Goal: Information Seeking & Learning: Find specific fact

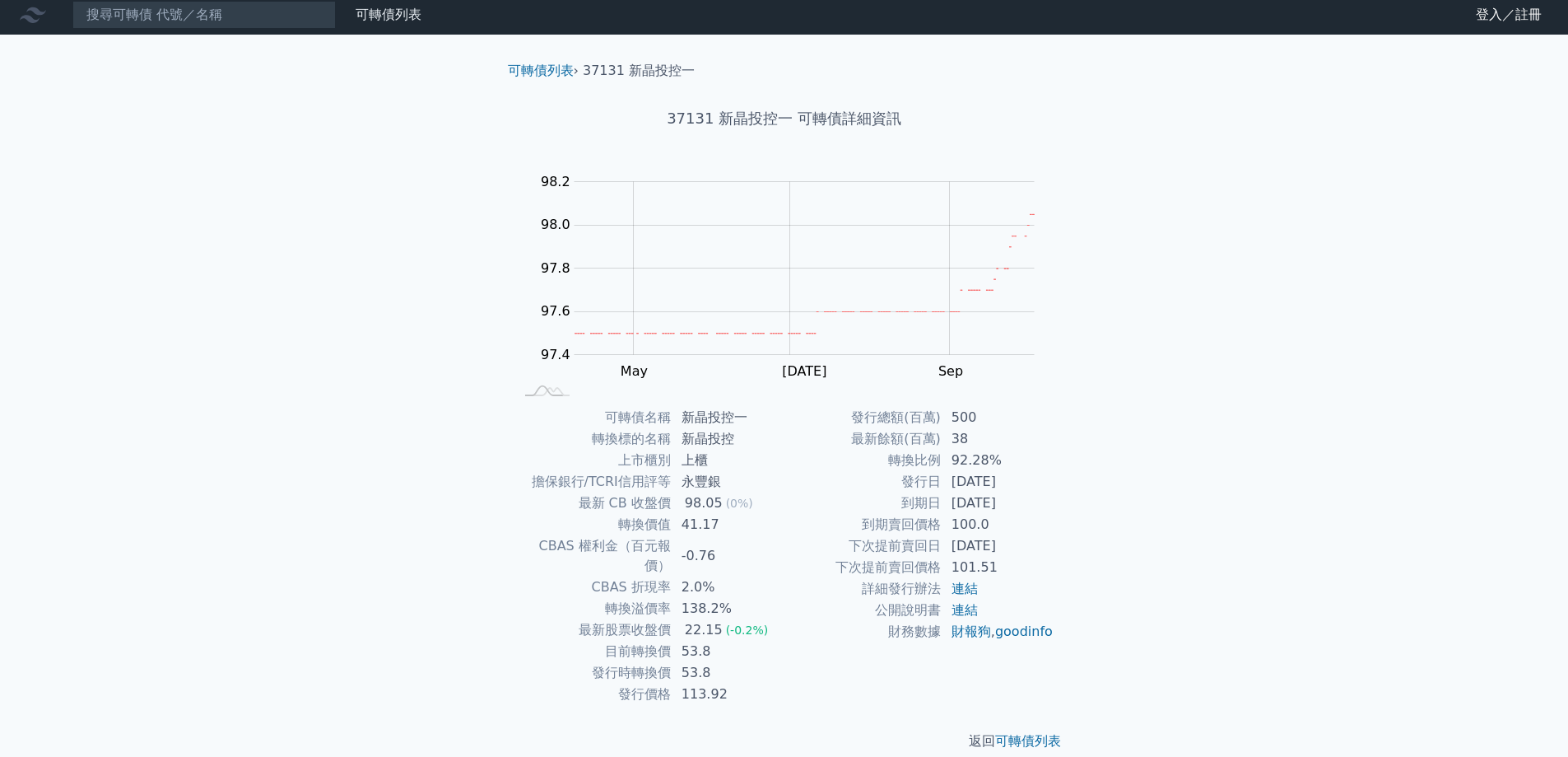
scroll to position [6, 0]
drag, startPoint x: 850, startPoint y: 546, endPoint x: 1032, endPoint y: 541, distance: 182.1
click at [1032, 541] on tr "下次提前賣回日 [DATE]" at bounding box center [920, 544] width 270 height 22
drag, startPoint x: 1061, startPoint y: 540, endPoint x: 1045, endPoint y: 534, distance: 17.1
click at [1059, 540] on div "可轉債名稱 新晶投控一 轉換標的名稱 新晶投控 上市櫃別 上櫃 擔保銀行/TCRI信用評等 永豐銀 最新 CB 收盤價 98.05 (0%) 轉換價值 41.…" at bounding box center [784, 555] width 579 height 298
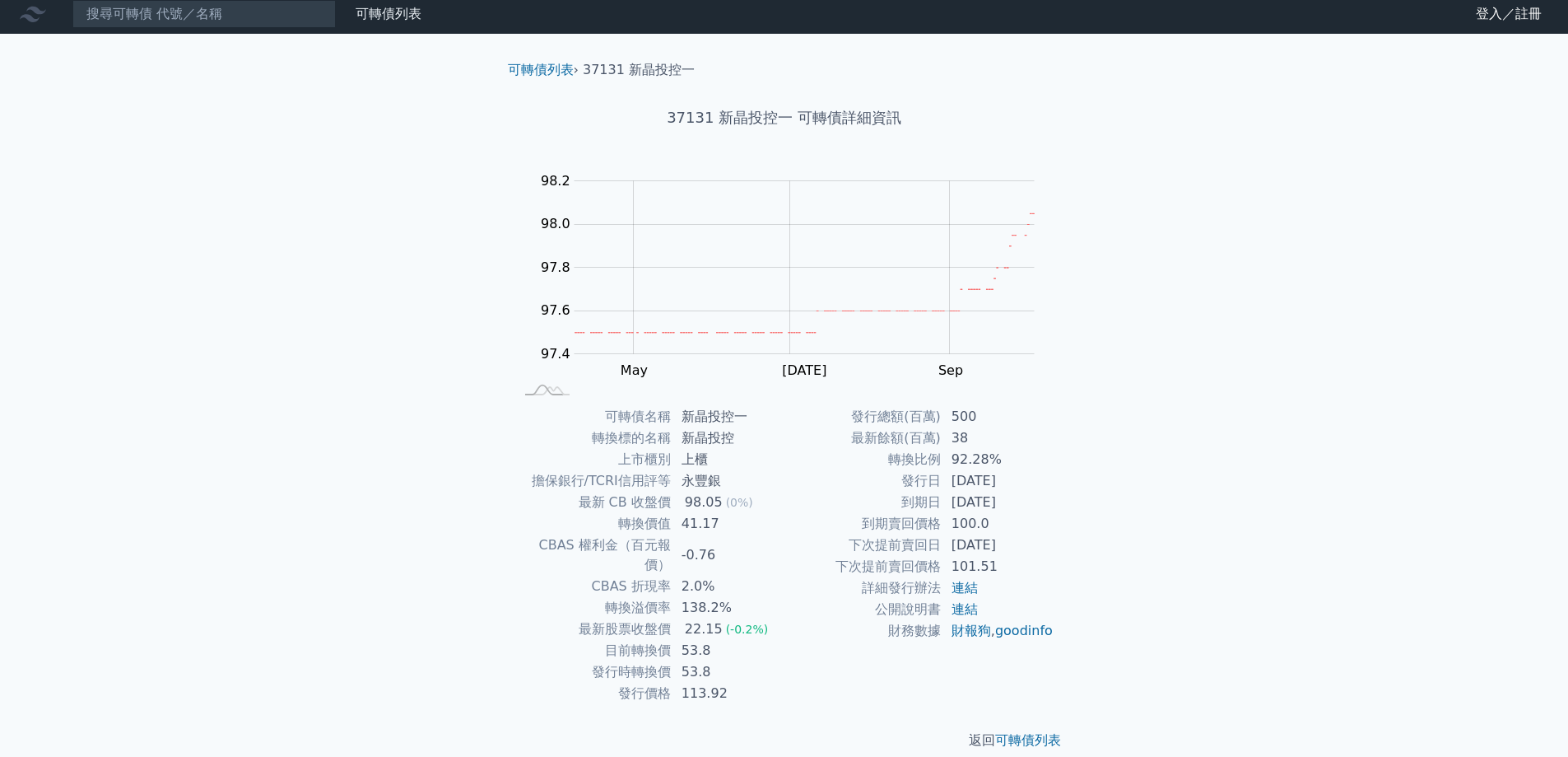
drag, startPoint x: 1032, startPoint y: 478, endPoint x: 905, endPoint y: 480, distance: 127.0
click at [905, 480] on tr "發行日 2021-03-10" at bounding box center [920, 481] width 270 height 22
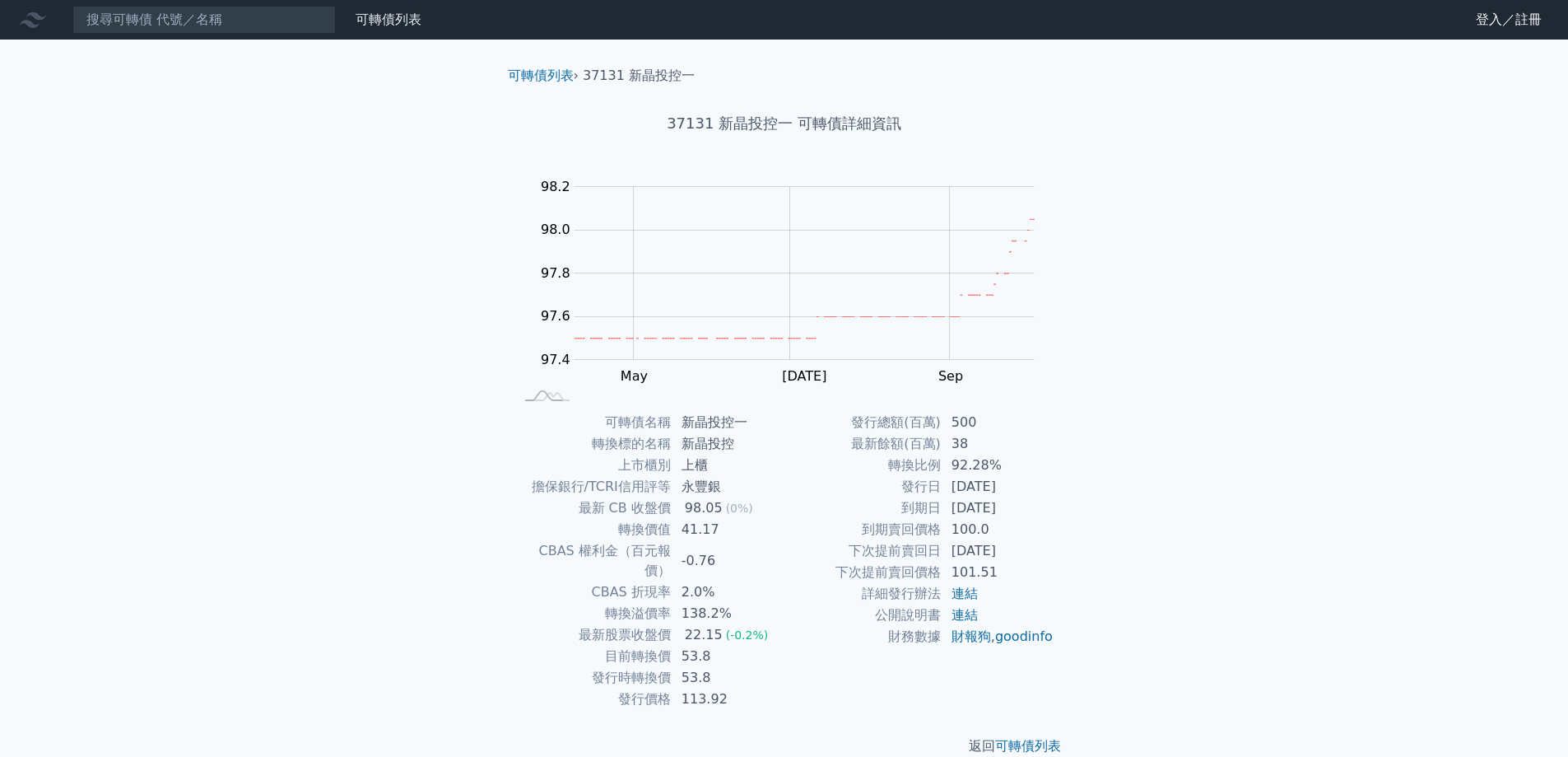
drag, startPoint x: 920, startPoint y: 462, endPoint x: 902, endPoint y: 459, distance: 18.2
click at [919, 462] on td "轉換比例" at bounding box center [863, 465] width 158 height 22
drag, startPoint x: 886, startPoint y: 466, endPoint x: 939, endPoint y: 466, distance: 53.0
click at [939, 466] on td "轉換比例" at bounding box center [863, 465] width 158 height 22
copy td "轉換比例"
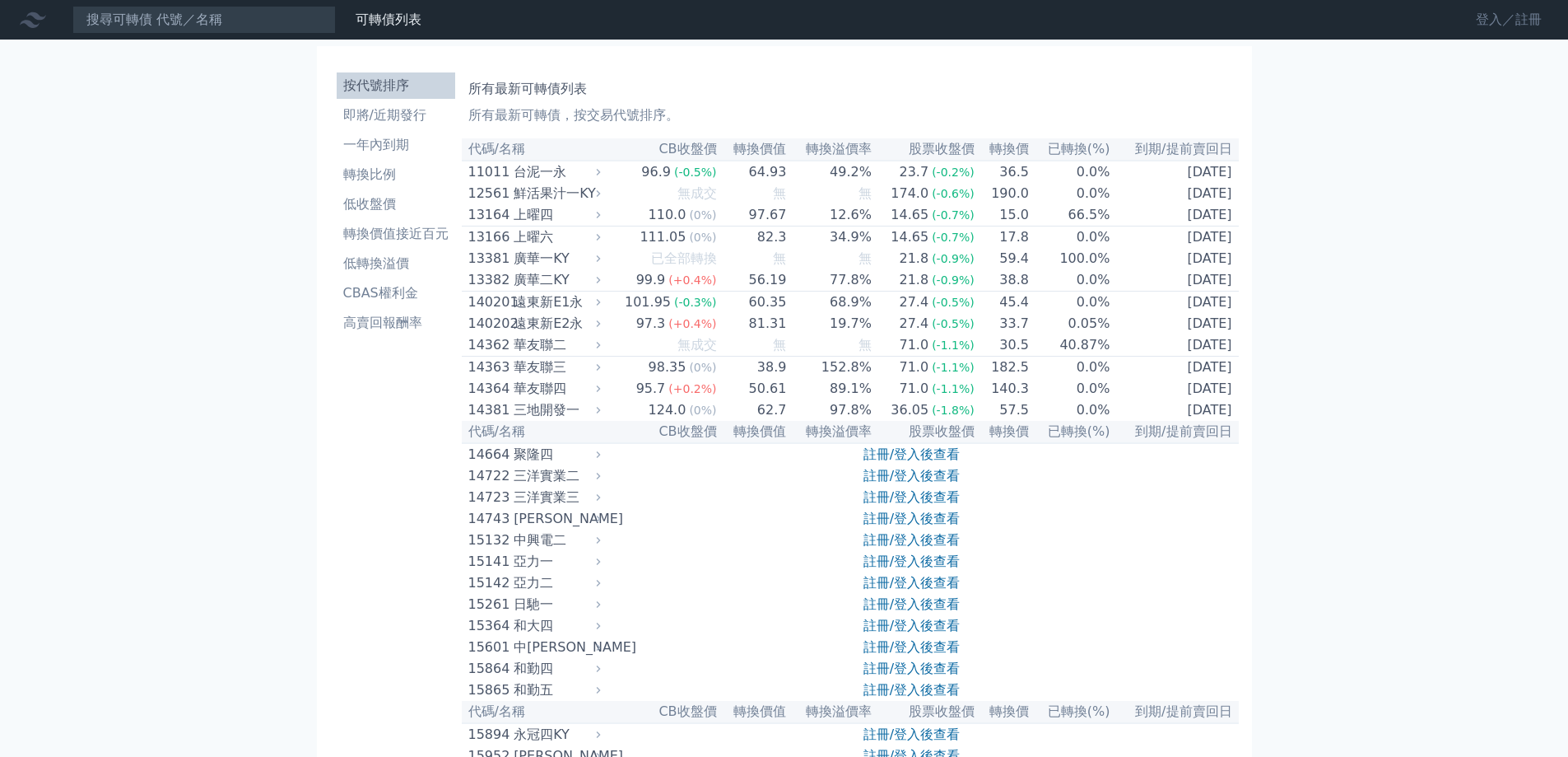
click at [1522, 22] on link "登入／註冊" at bounding box center [1509, 20] width 92 height 27
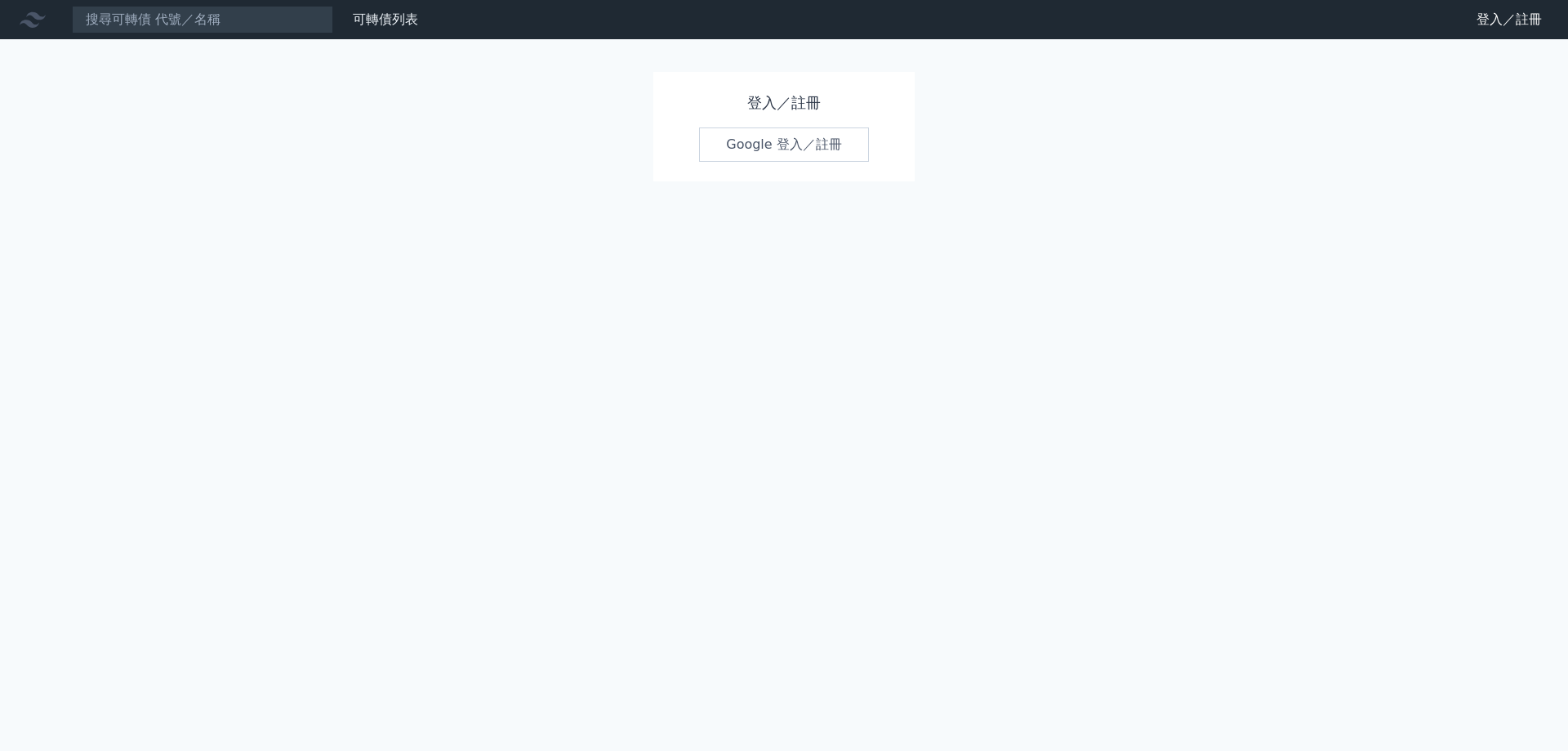
click at [800, 148] on link "Google 登入／註冊" at bounding box center [783, 144] width 170 height 34
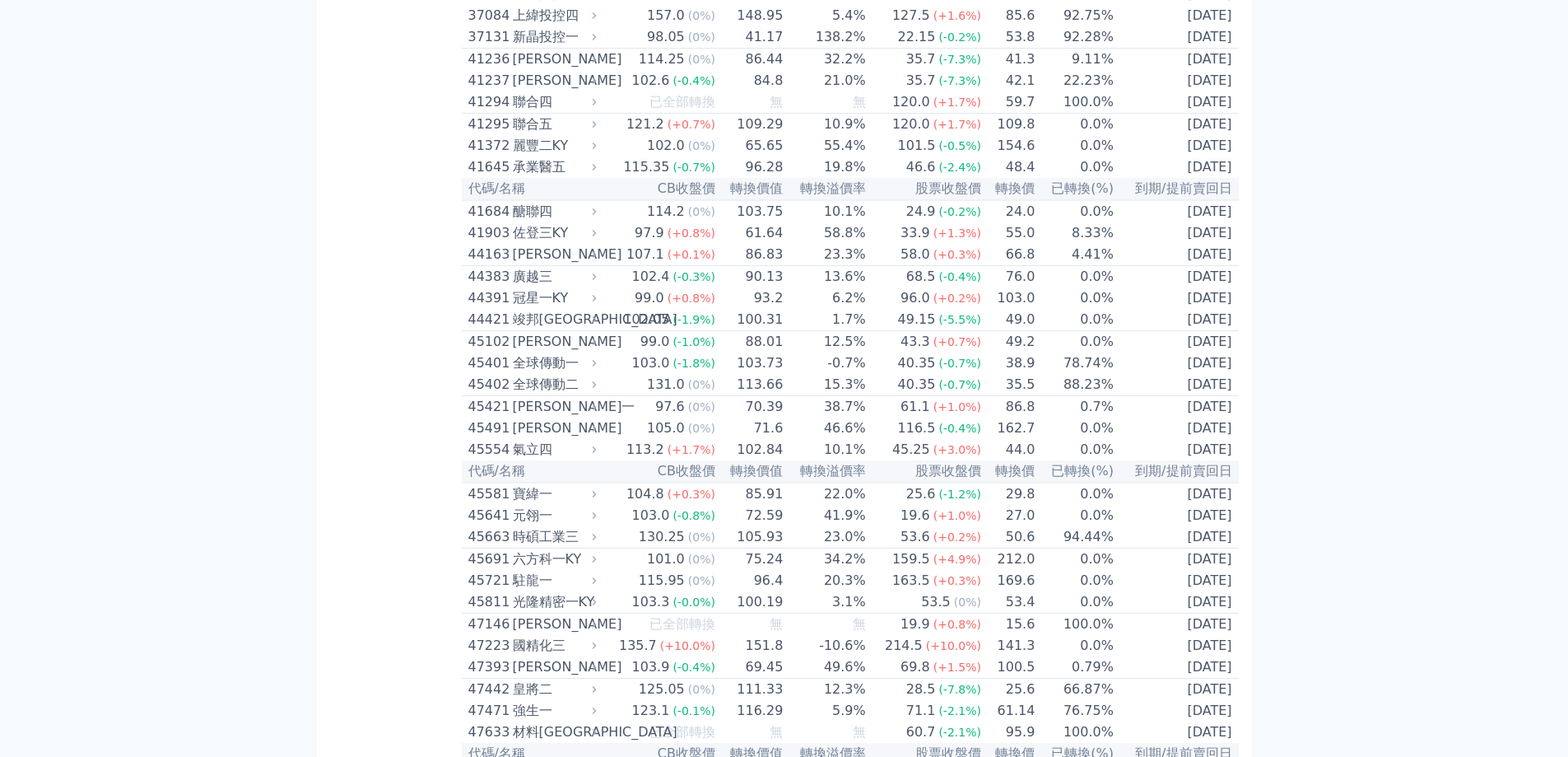
scroll to position [4199, 0]
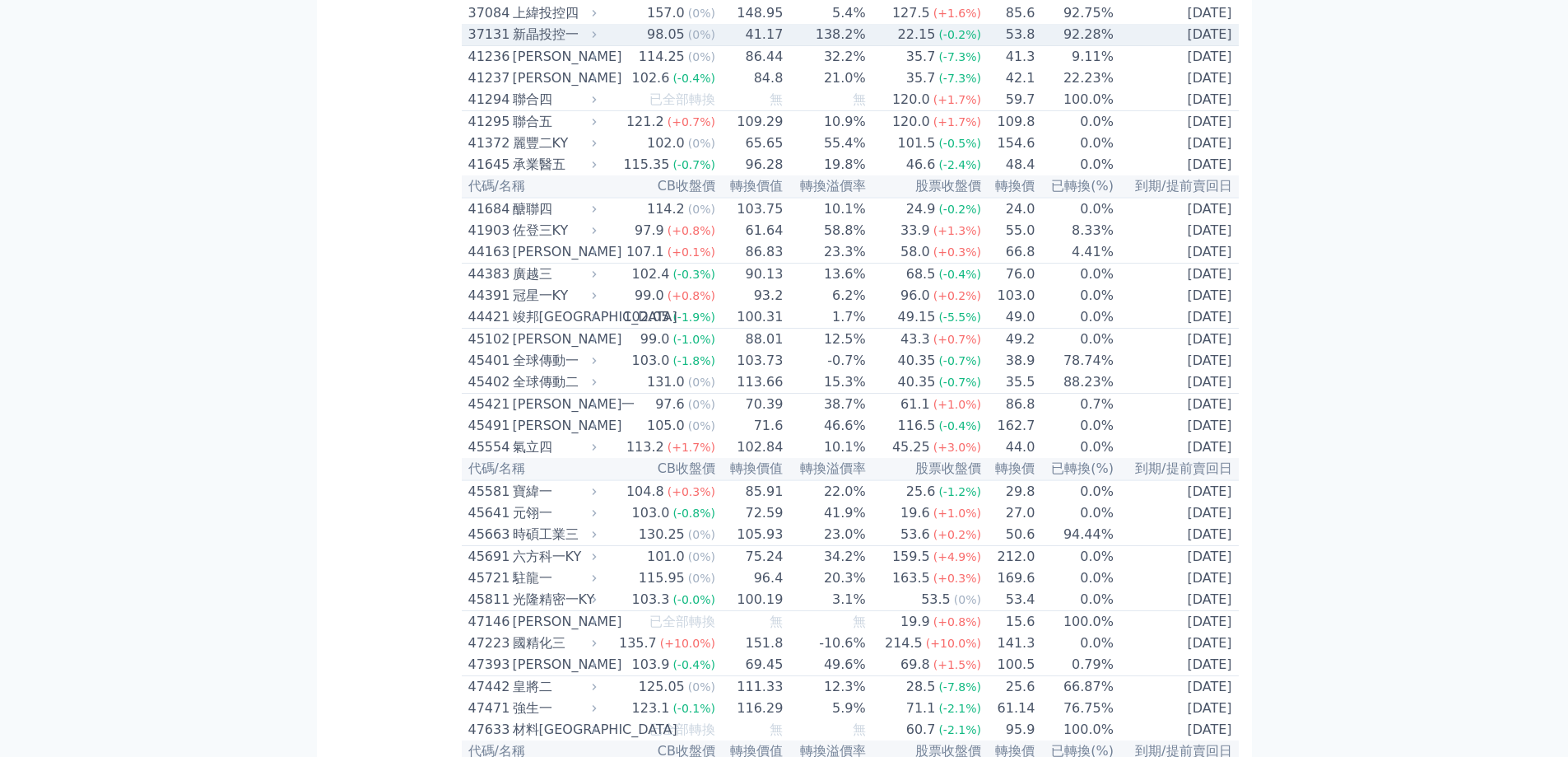
click at [550, 45] on div "新晶投控一" at bounding box center [554, 34] width 81 height 20
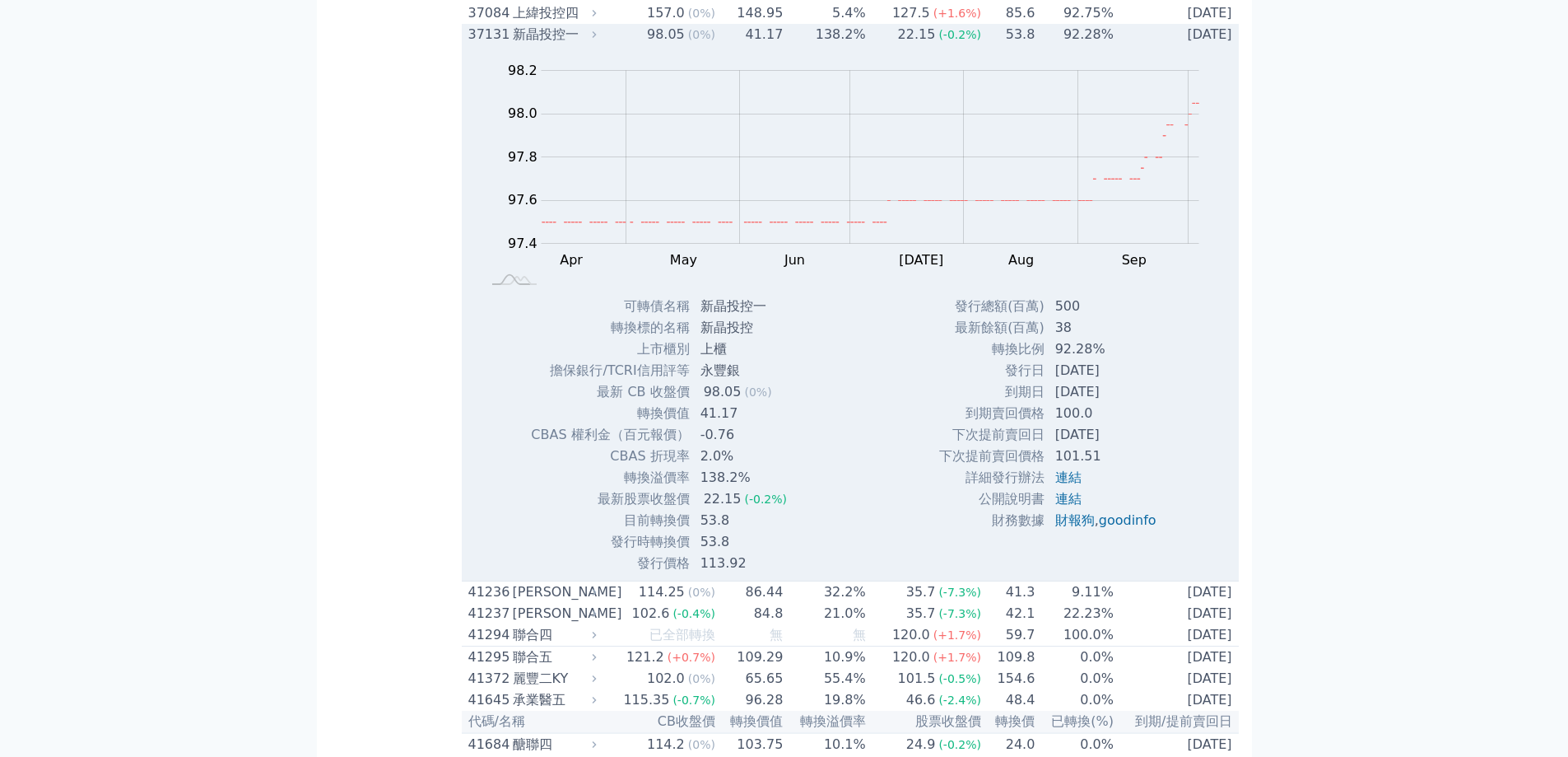
click at [1077, 46] on td "92.28%" at bounding box center [1075, 34] width 79 height 22
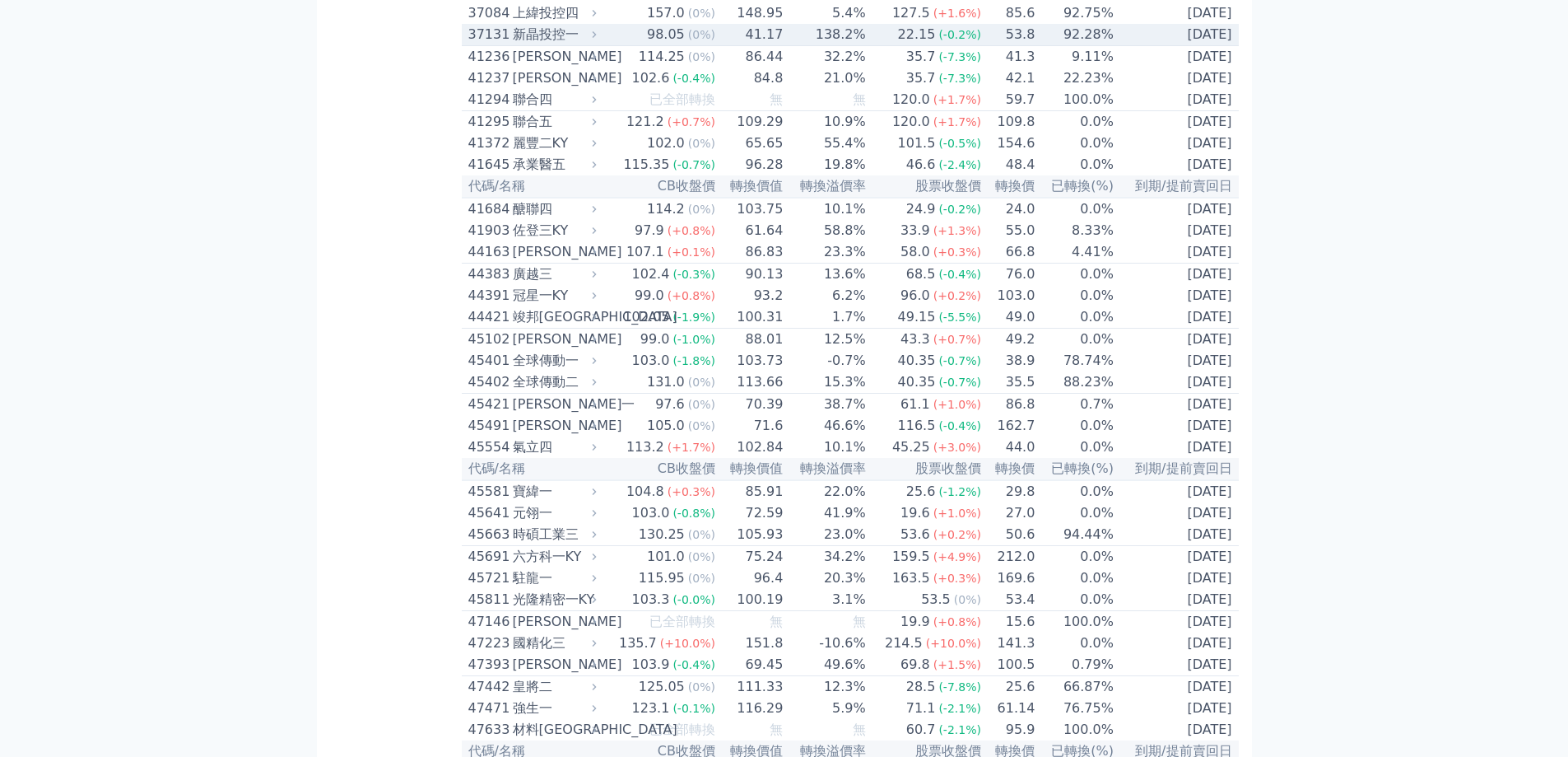
click at [1075, 47] on td "92.28%" at bounding box center [1075, 35] width 79 height 22
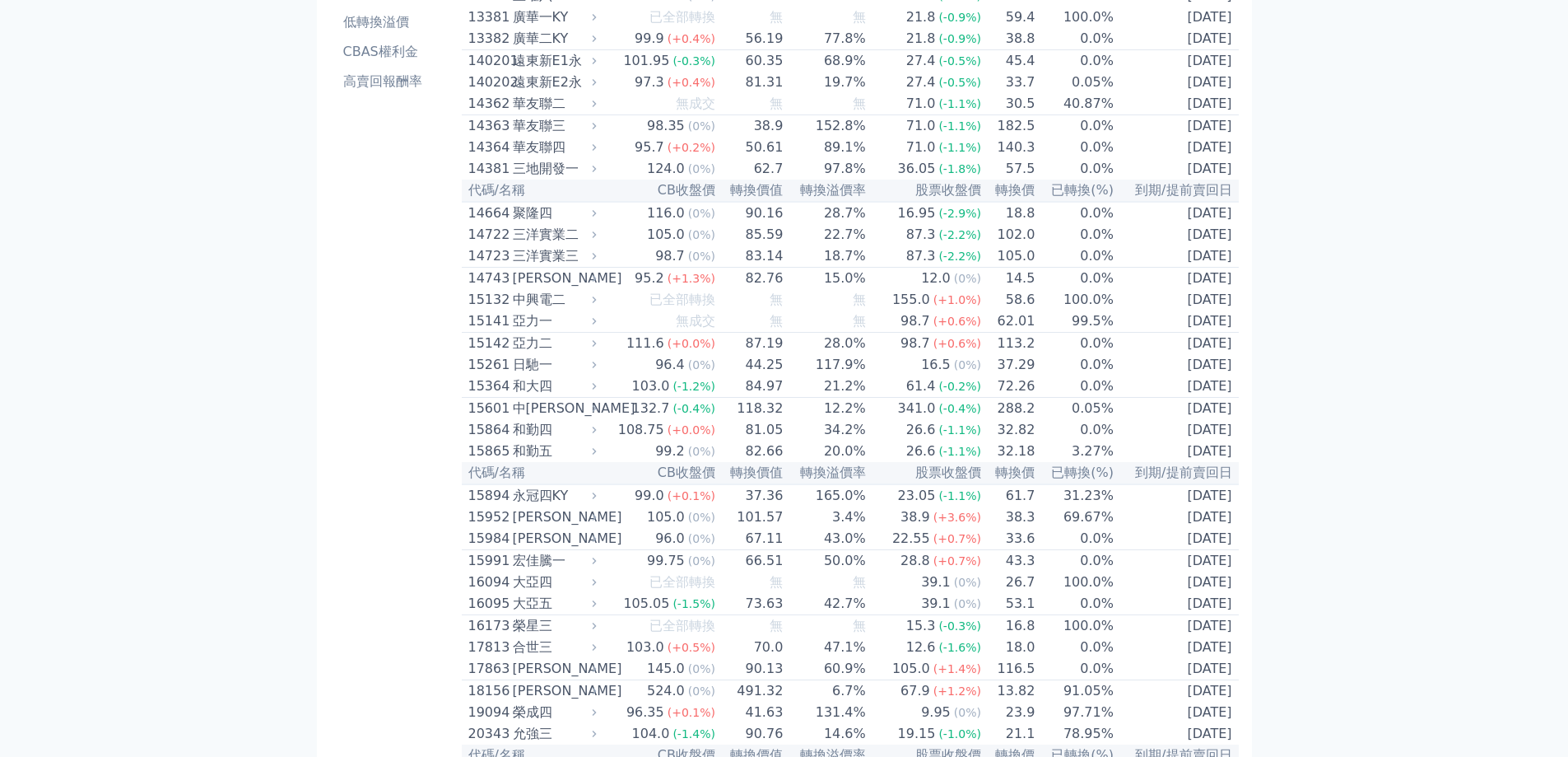
scroll to position [0, 0]
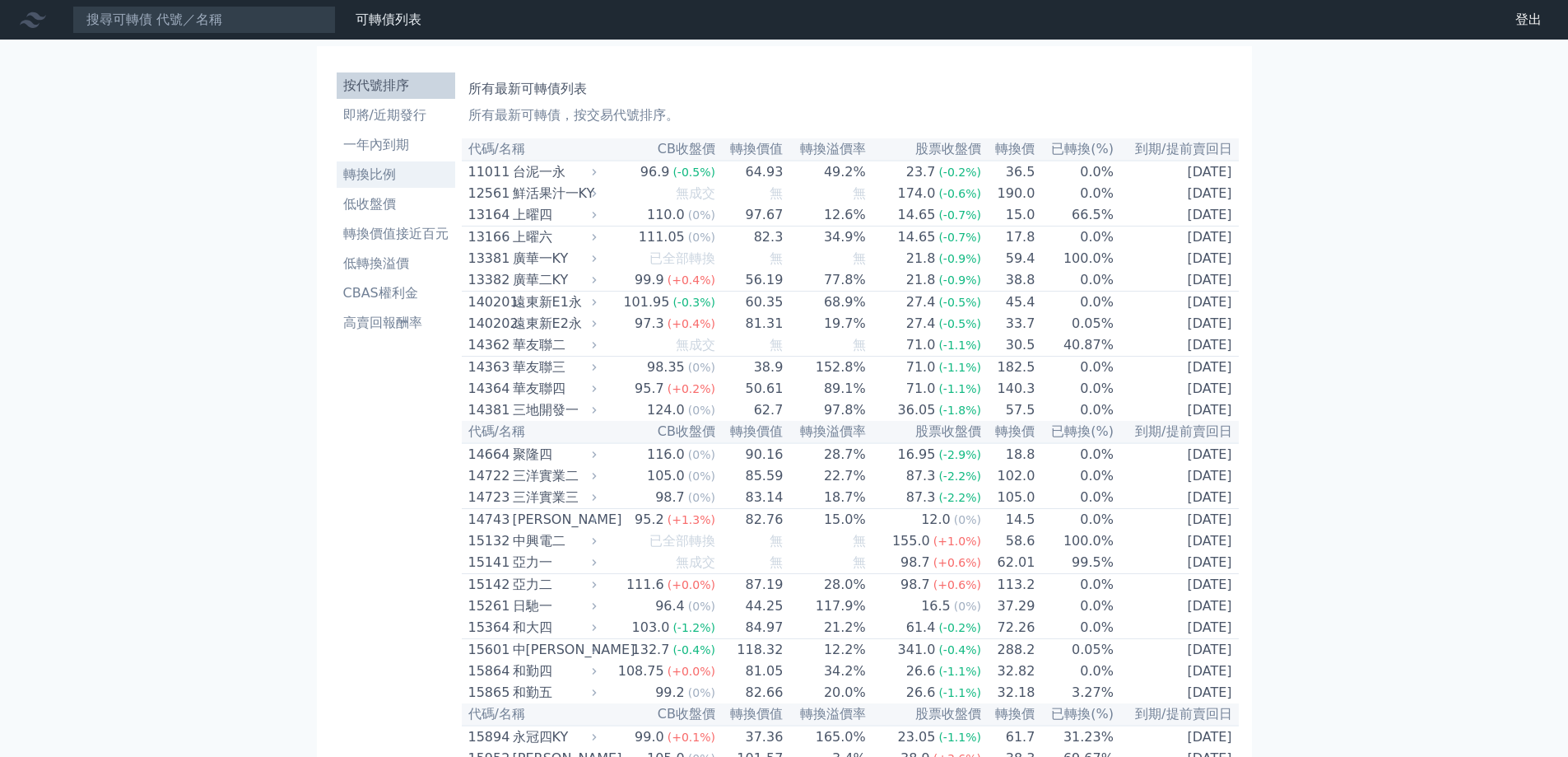
click at [382, 178] on li "轉換比例" at bounding box center [396, 174] width 119 height 20
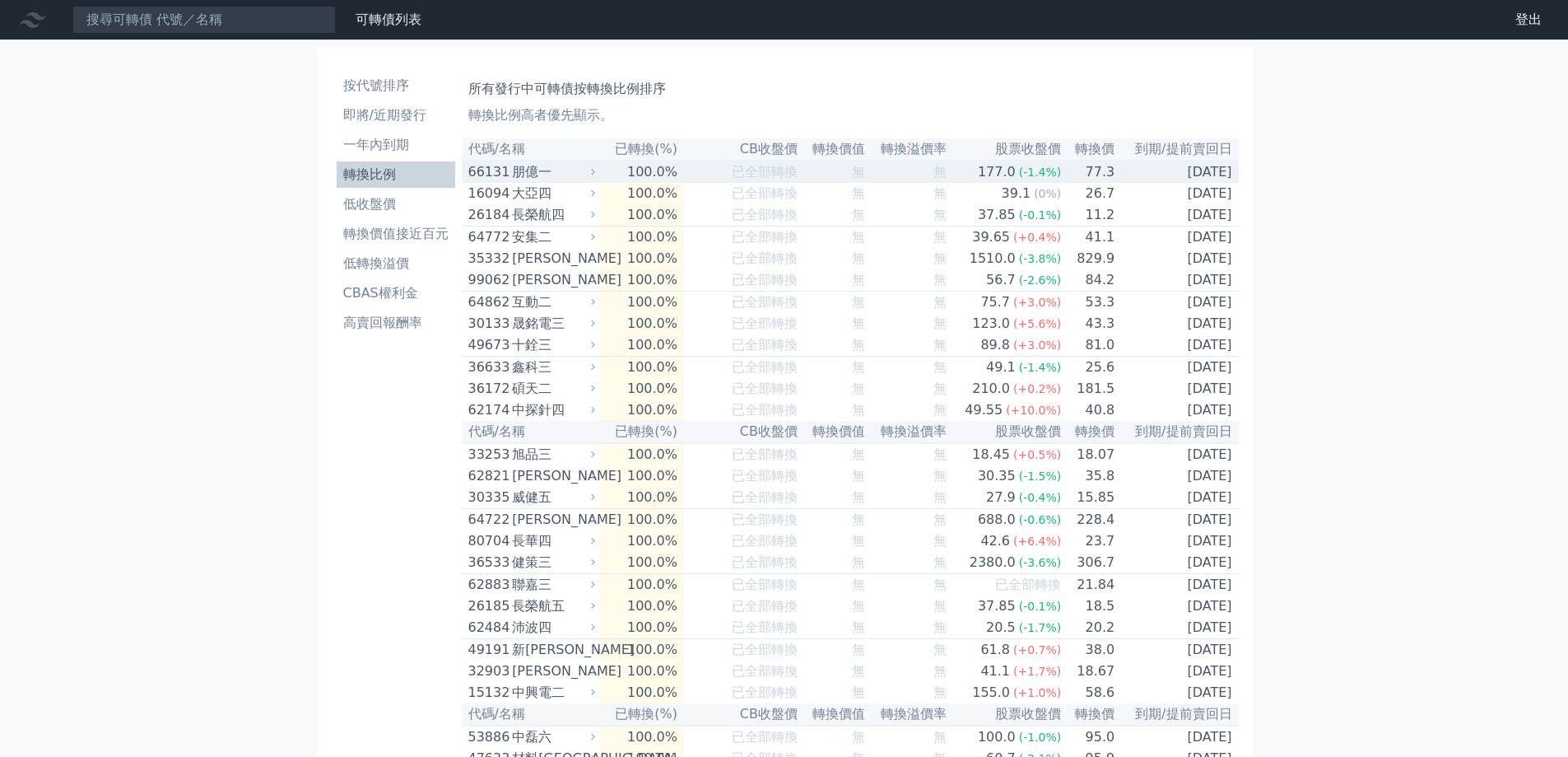
click at [673, 177] on td "100.0%" at bounding box center [641, 171] width 84 height 22
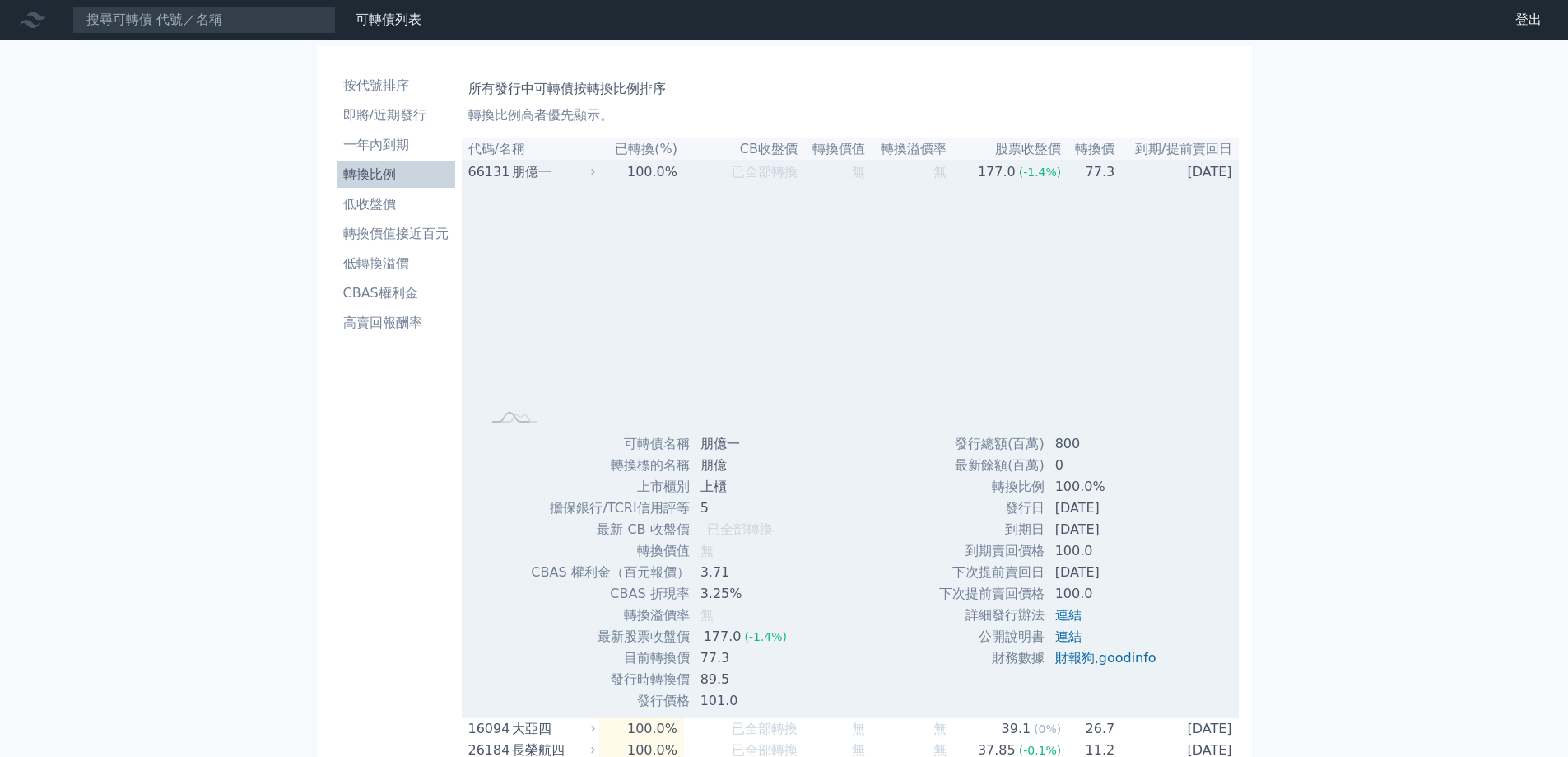
click at [672, 177] on td "100.0%" at bounding box center [641, 171] width 84 height 22
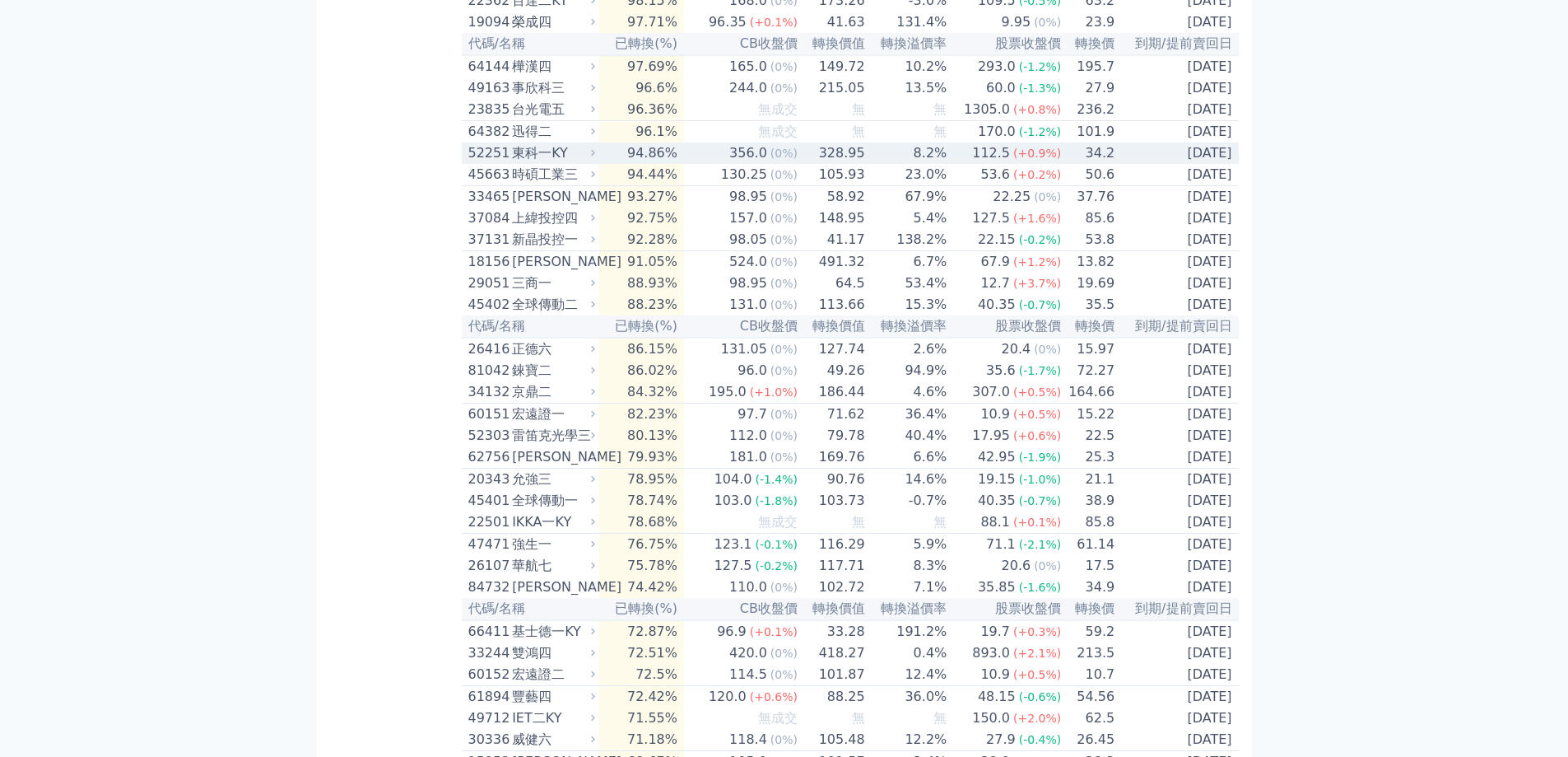
scroll to position [1152, 0]
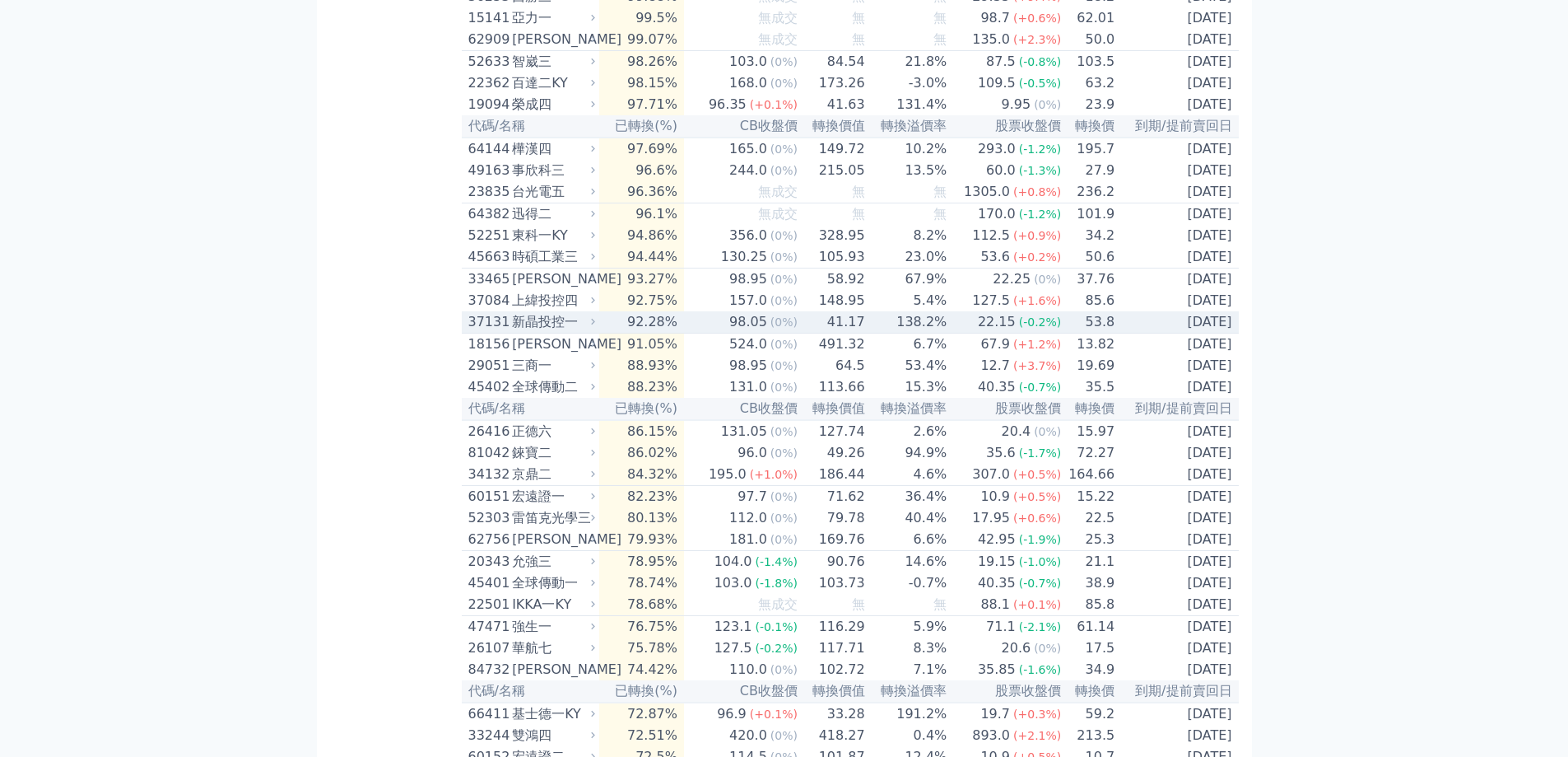
click at [1079, 333] on td "53.8" at bounding box center [1088, 322] width 53 height 22
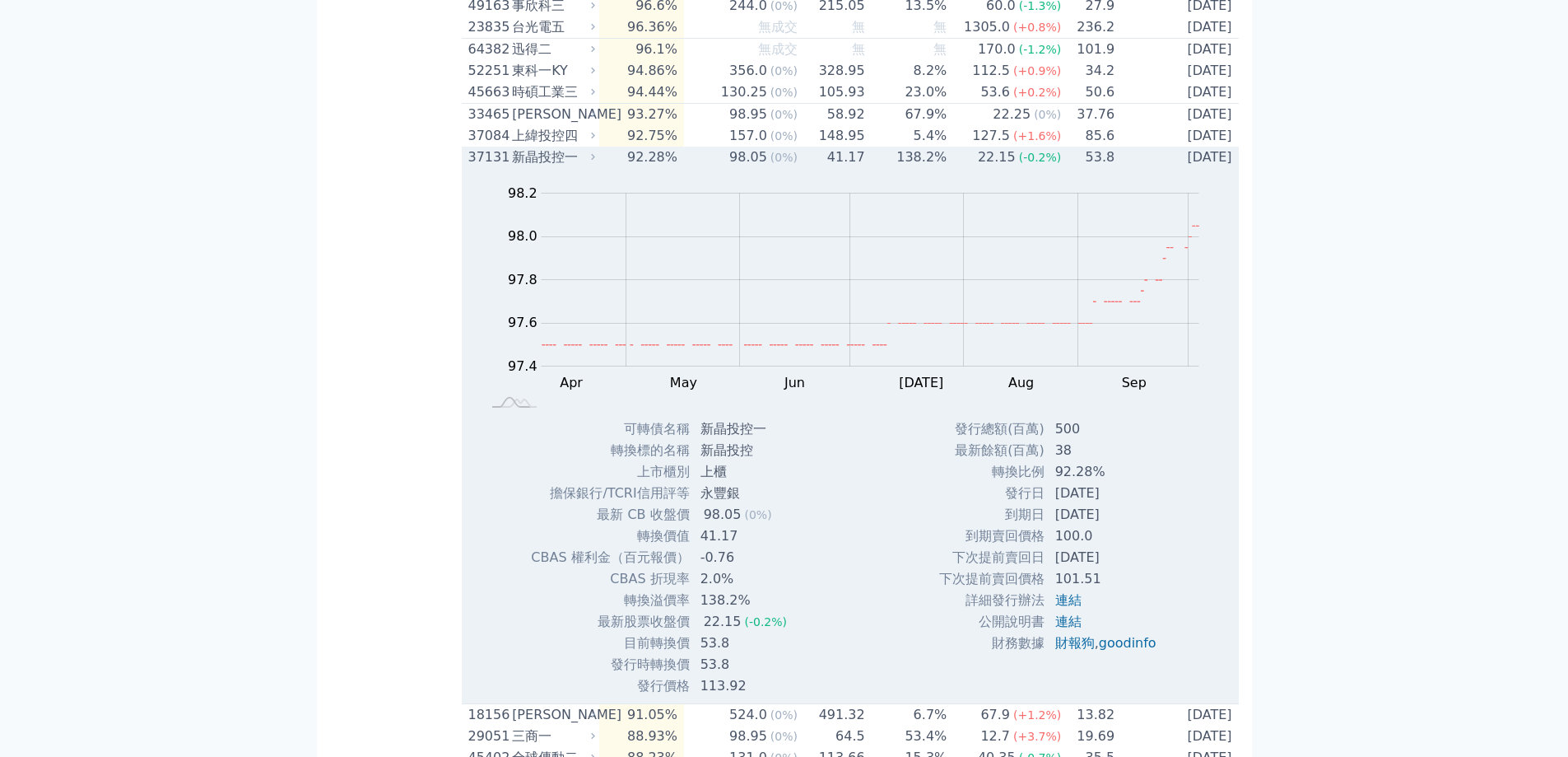
scroll to position [1399, 0]
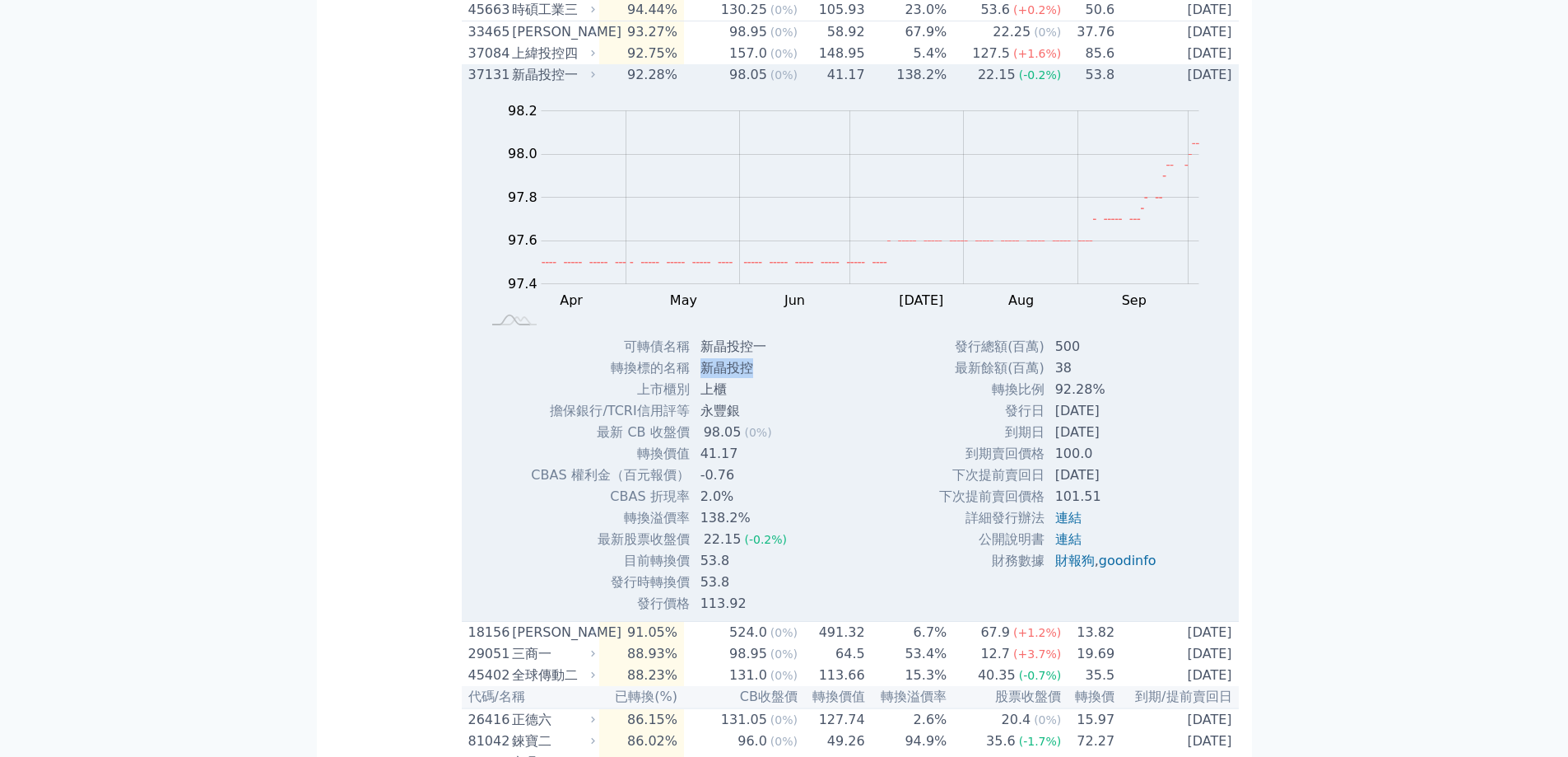
drag, startPoint x: 703, startPoint y: 473, endPoint x: 750, endPoint y: 473, distance: 47.0
click at [750, 379] on td "新晶投控" at bounding box center [745, 368] width 109 height 22
copy td "新晶投控"
